Goal: Transaction & Acquisition: Purchase product/service

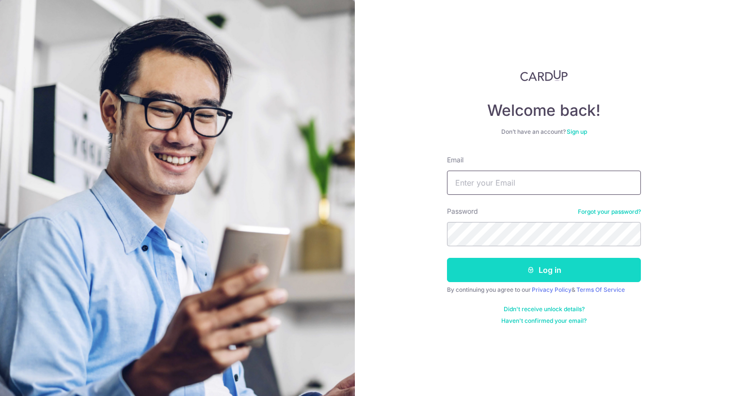
type input "[EMAIL_ADDRESS][DOMAIN_NAME]"
click at [503, 270] on button "Log in" at bounding box center [544, 270] width 194 height 24
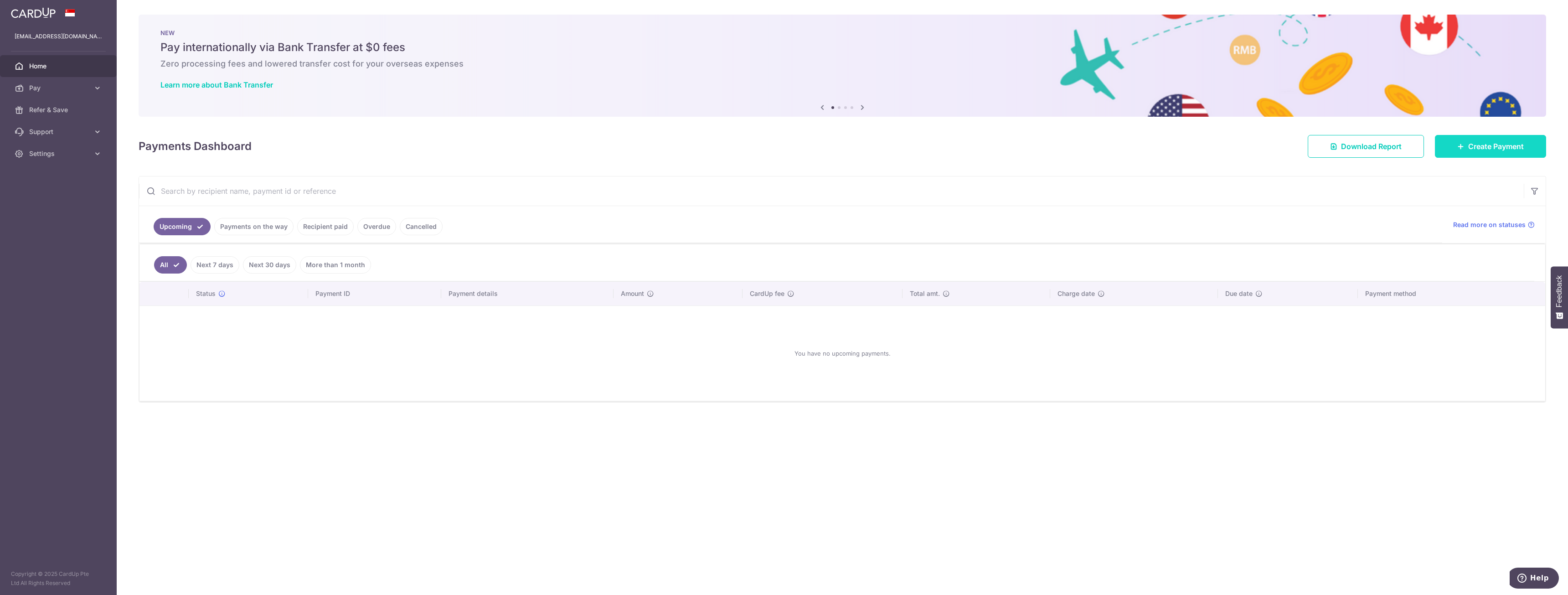
click at [689, 146] on span "Create Payment" at bounding box center [1496, 147] width 55 height 11
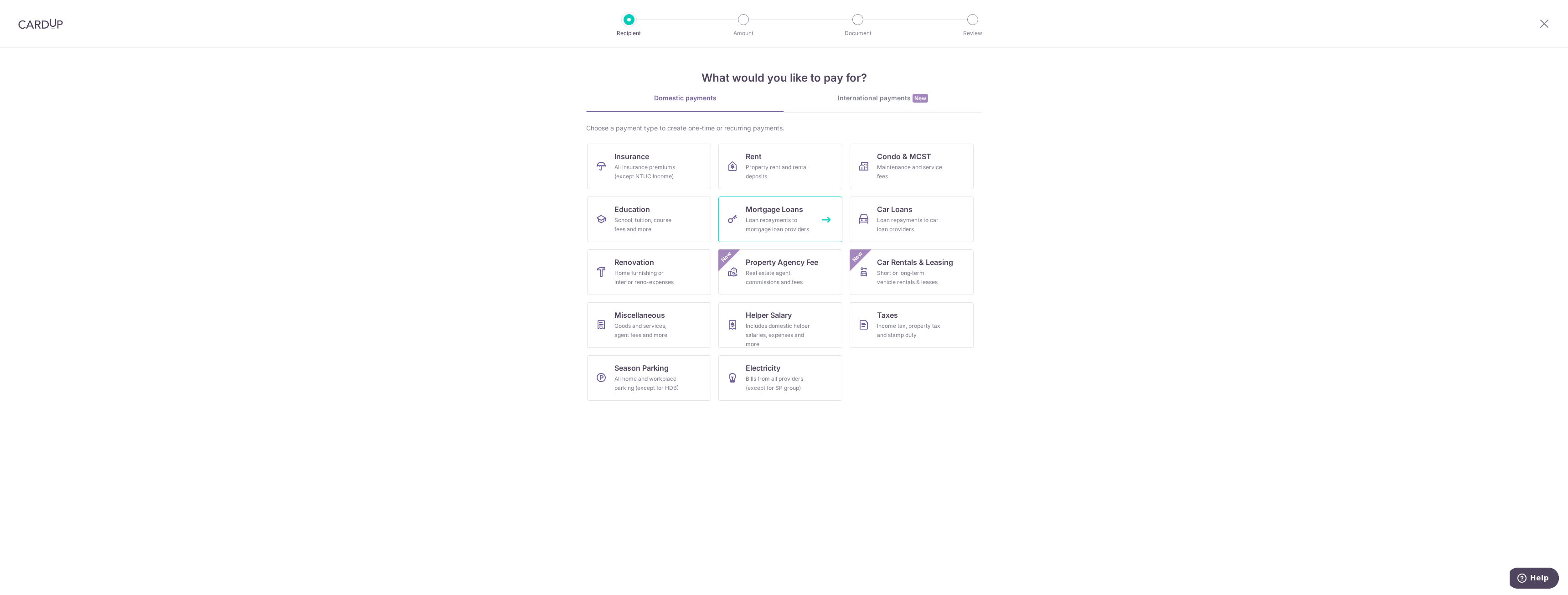
click at [689, 214] on link "Mortgage Loans Loan repayments to mortgage loan providers" at bounding box center [780, 219] width 124 height 45
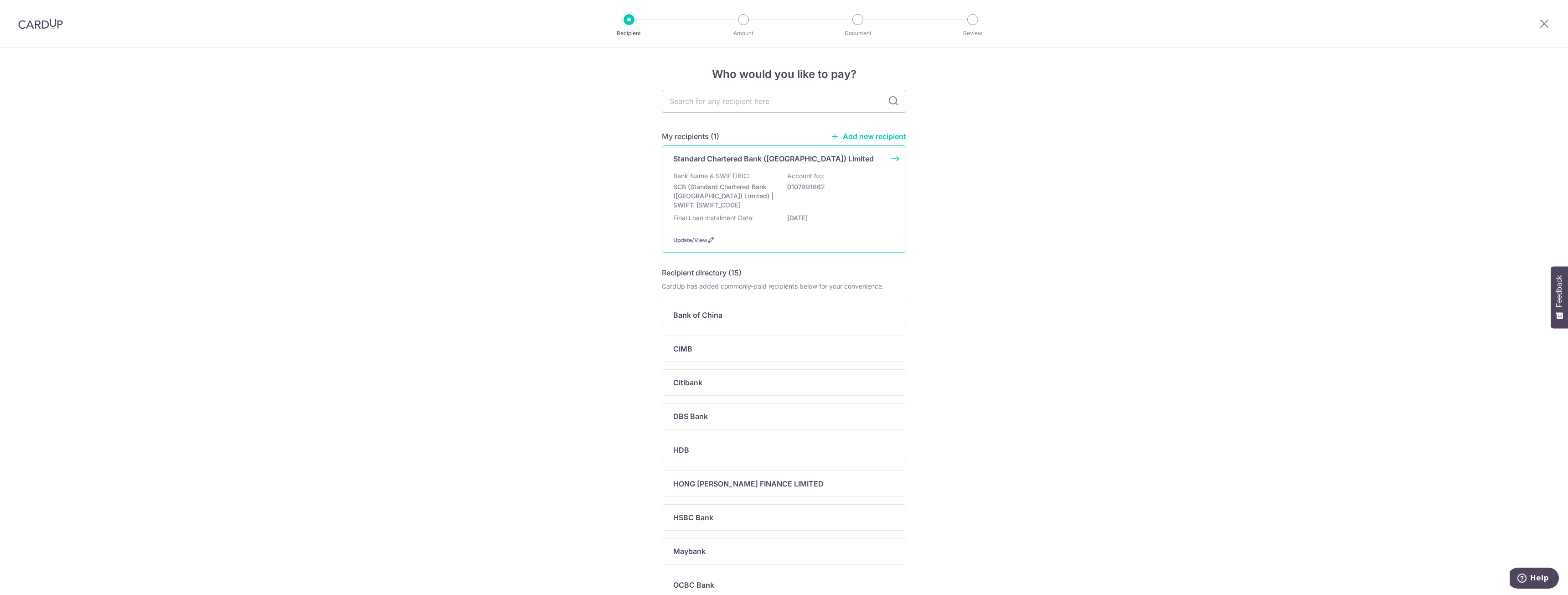
click at [731, 221] on p "Final Loan Instalment Date:" at bounding box center [713, 218] width 81 height 9
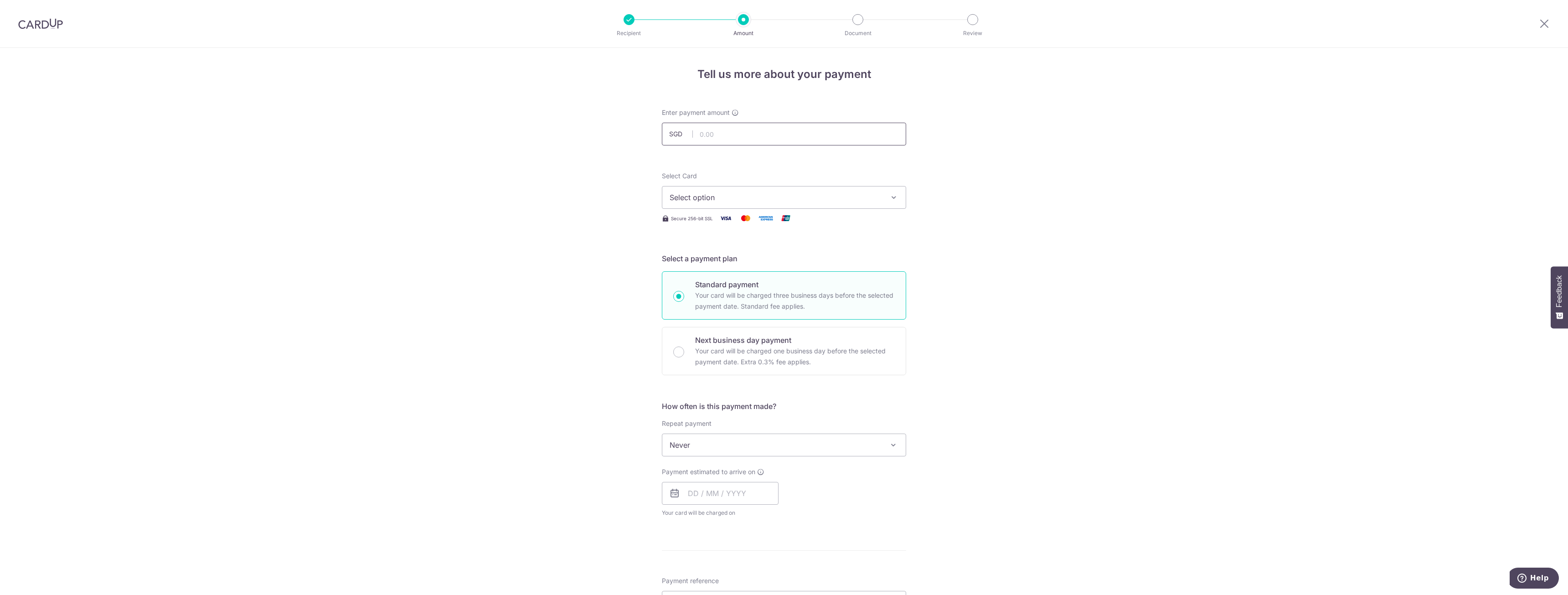
click at [738, 140] on input "text" at bounding box center [784, 133] width 244 height 23
type input "8,162.41"
click at [720, 197] on span "Select option" at bounding box center [776, 197] width 212 height 11
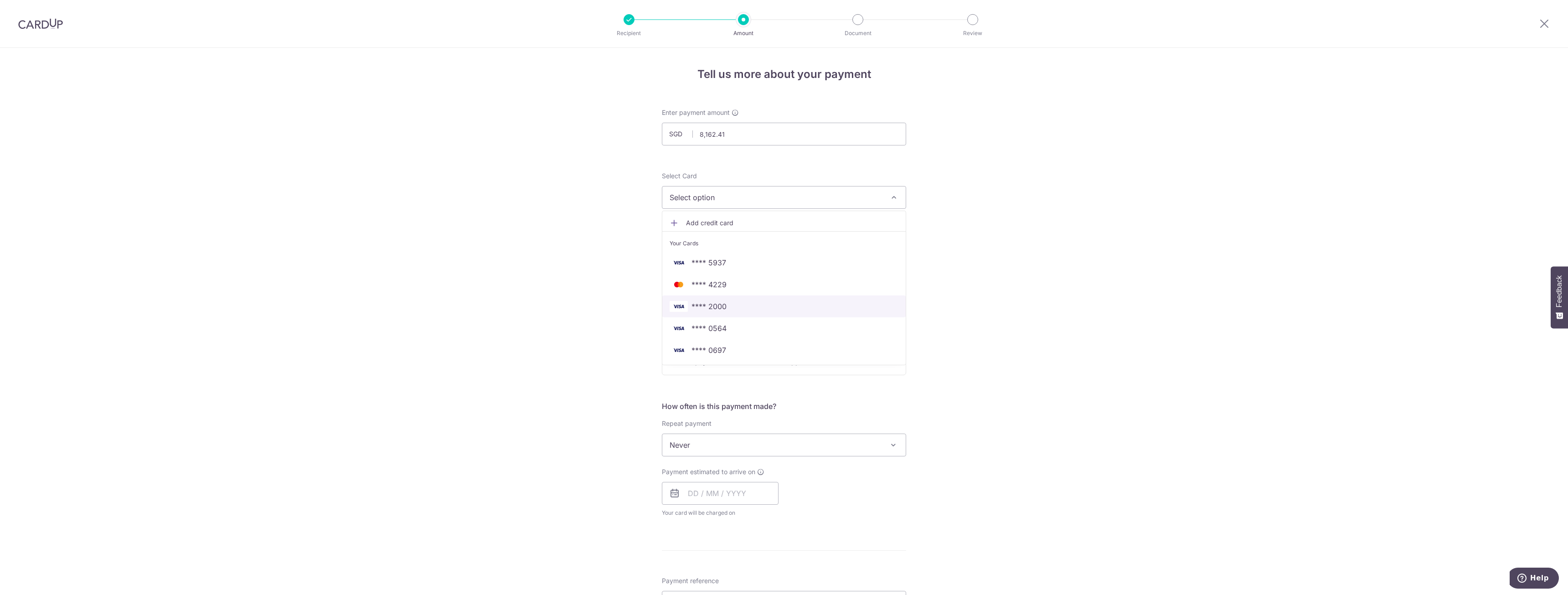
click at [718, 304] on span "**** 2000" at bounding box center [709, 306] width 35 height 11
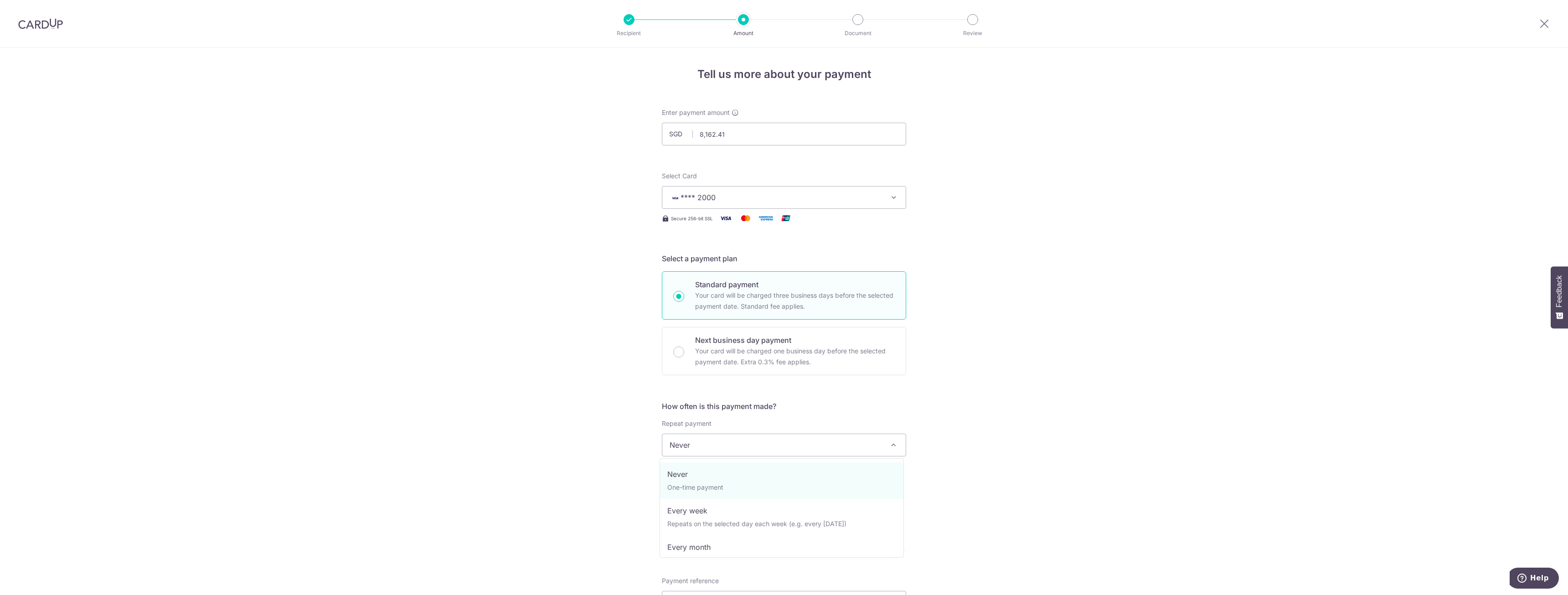
click at [709, 451] on span "Never" at bounding box center [784, 445] width 243 height 22
select select "3"
click at [711, 488] on input "text" at bounding box center [720, 493] width 117 height 23
drag, startPoint x: 698, startPoint y: 575, endPoint x: 815, endPoint y: 505, distance: 136.3
click at [698, 575] on link "8" at bounding box center [699, 576] width 15 height 15
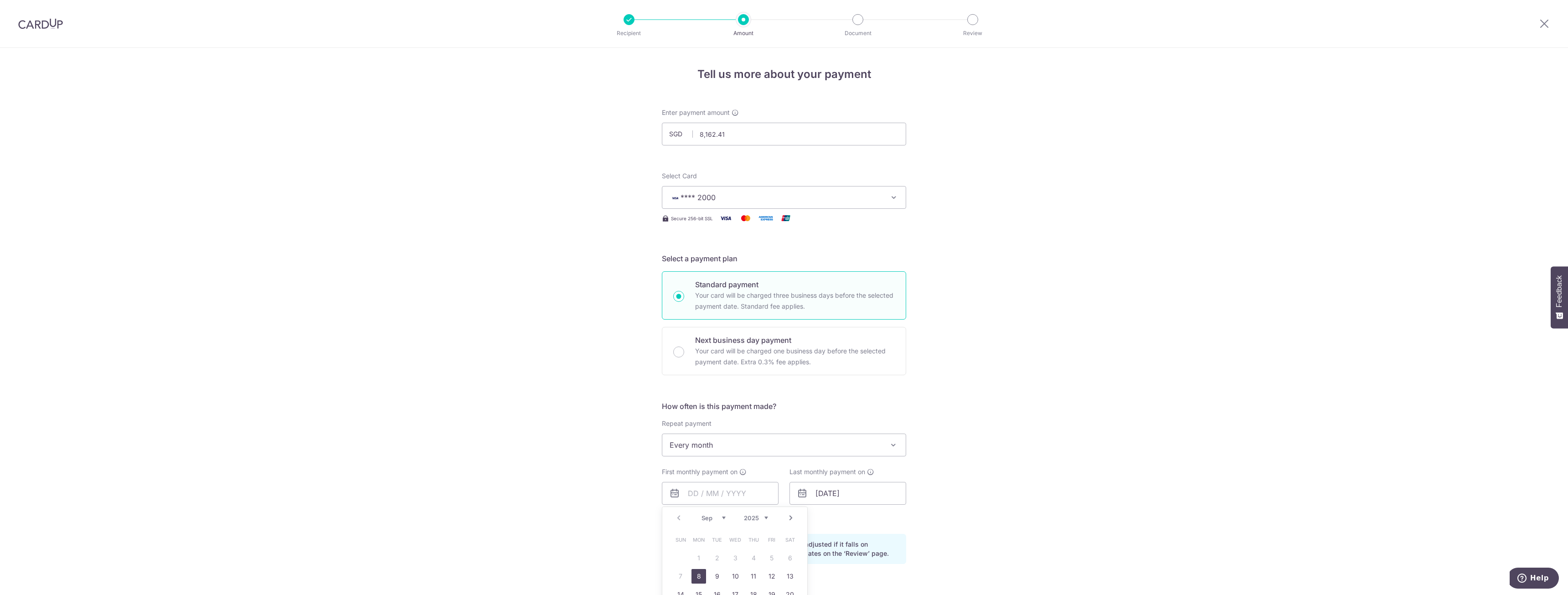
type input "[DATE]"
click at [820, 499] on input "01/04/2052" at bounding box center [848, 493] width 117 height 23
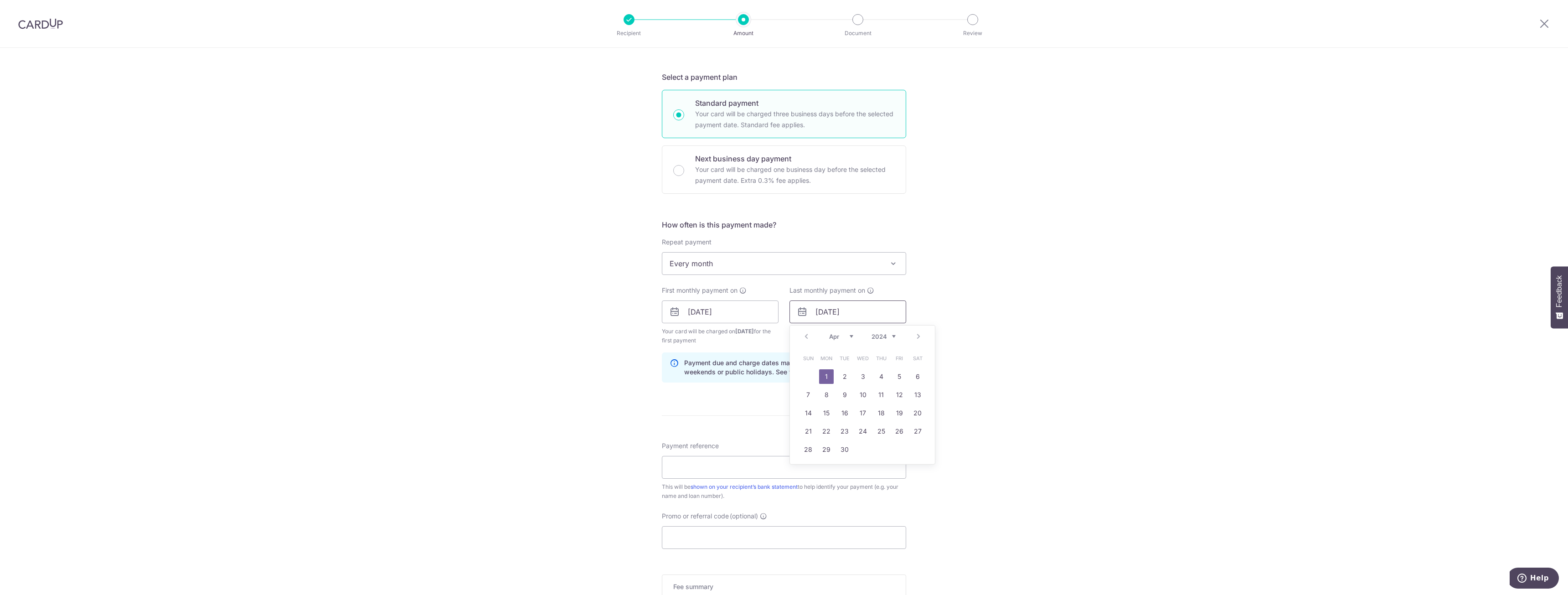
scroll to position [182, 0]
click at [889, 330] on div "Prev Next Jan Feb Mar Apr May Jun Jul Aug Sep Oct Nov Dec 2024 2025 2026 2027 2…" at bounding box center [863, 336] width 145 height 22
click at [886, 334] on select "2024 2025 2026 2027 2028 2029 2030 2031 2032 2033 2034 2035" at bounding box center [884, 337] width 24 height 8
click at [832, 334] on select "Jan Feb Mar Apr May Jun Jul Aug Sep Oct Nov Dec" at bounding box center [841, 337] width 24 height 8
click at [862, 445] on link "31" at bounding box center [863, 449] width 15 height 15
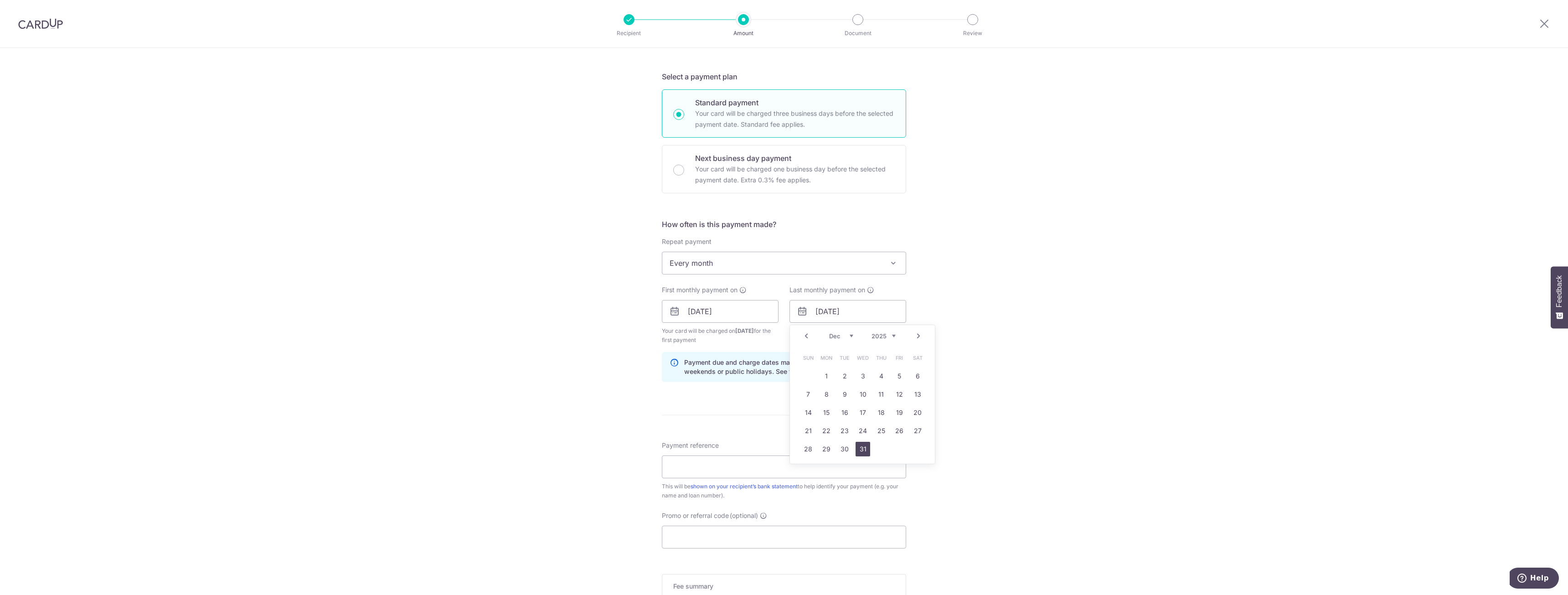
type input "31/12/2025"
click at [698, 457] on input "Payment reference" at bounding box center [784, 467] width 244 height 23
type input "Home Mort"
click at [691, 534] on input "Promo or referral code (optional)" at bounding box center [784, 537] width 244 height 23
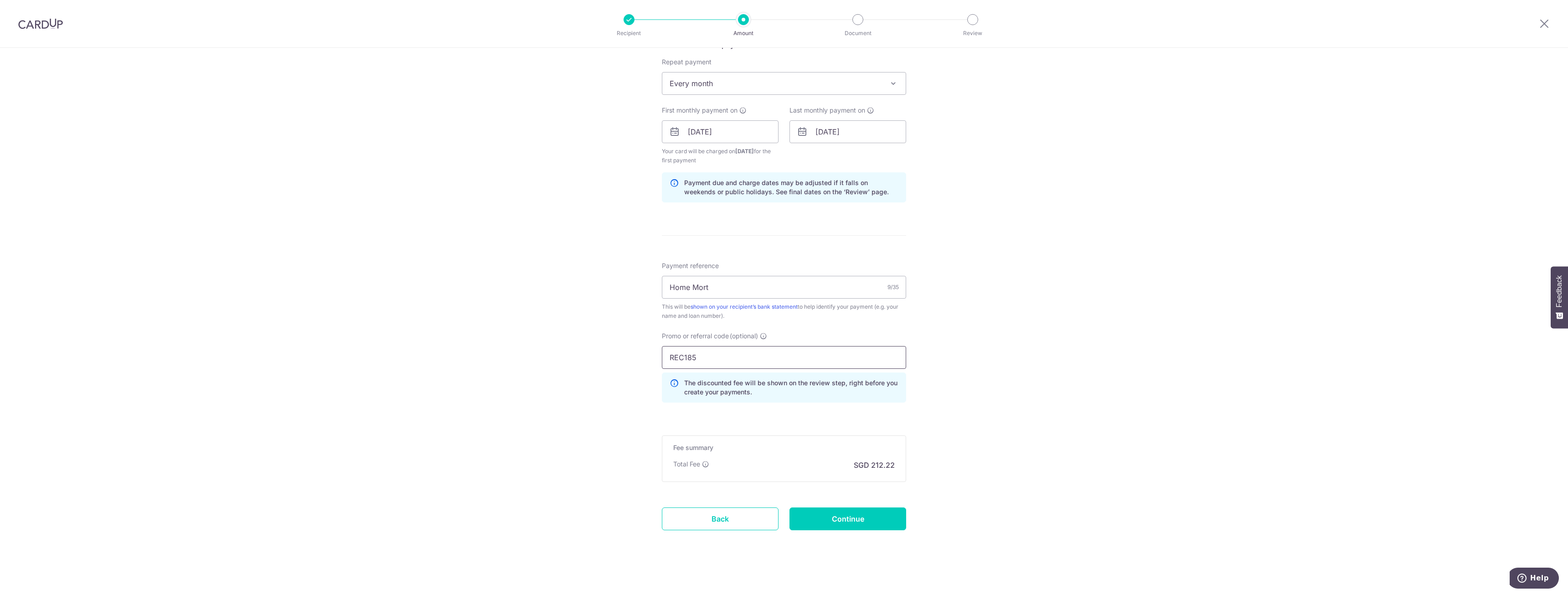
scroll to position [365, 0]
type input "REC185"
click at [845, 513] on input "Continue" at bounding box center [848, 515] width 117 height 23
type input "Create Schedule"
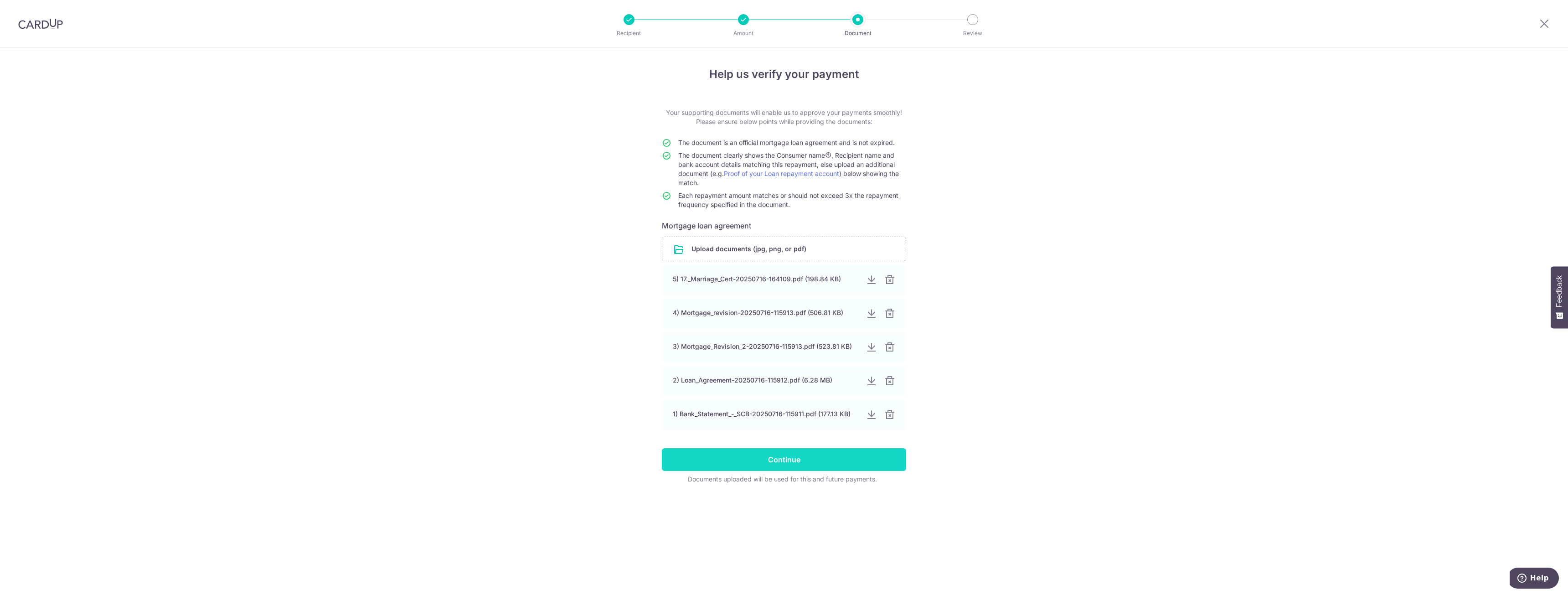
click at [762, 456] on input "Continue" at bounding box center [784, 460] width 244 height 23
